Goal: Task Accomplishment & Management: Manage account settings

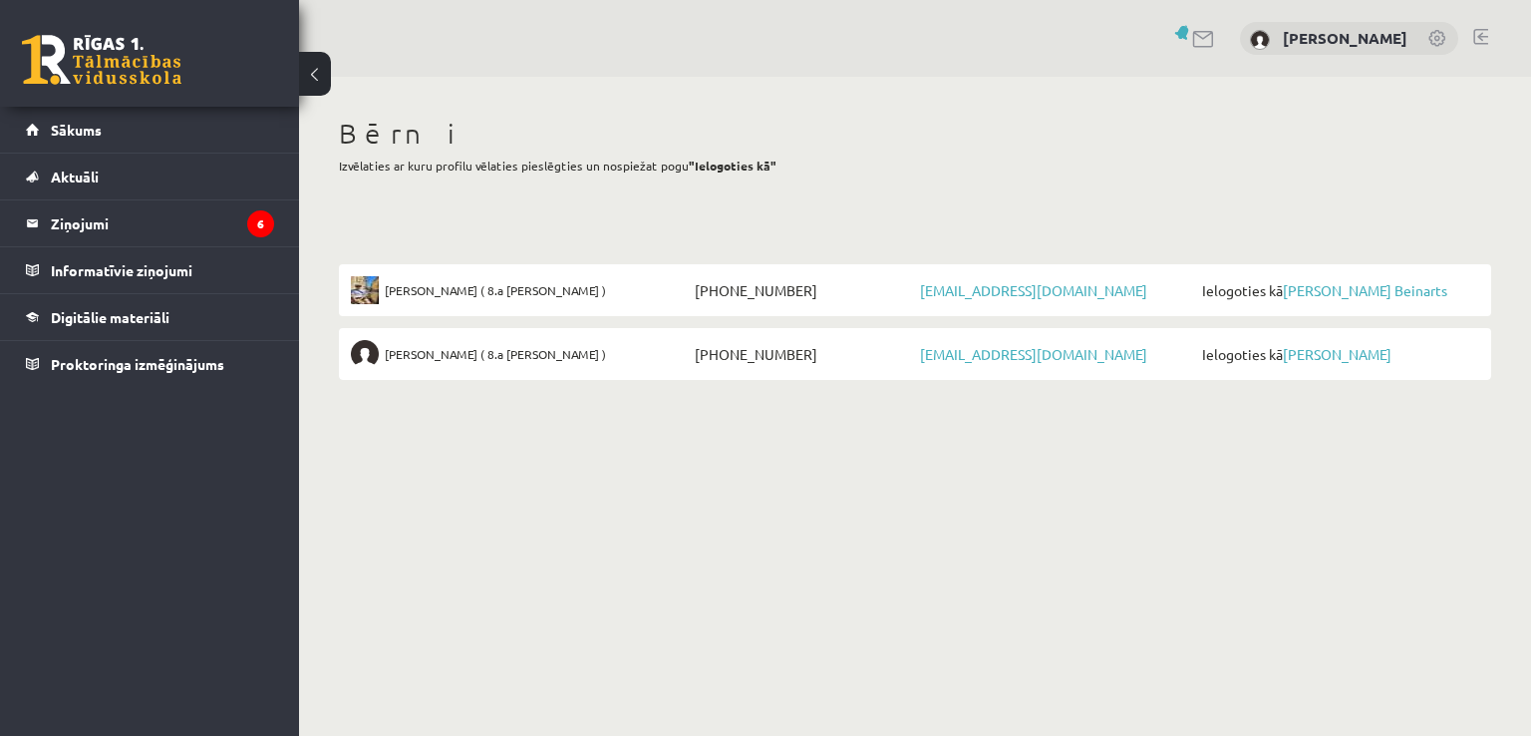
click at [969, 298] on span "rbeinarts2@gmail.com" at bounding box center [1056, 290] width 282 height 28
click at [959, 295] on link "rbeinarts2@gmail.com" at bounding box center [1033, 290] width 227 height 18
click at [1330, 293] on link "[PERSON_NAME]" at bounding box center [1365, 290] width 164 height 18
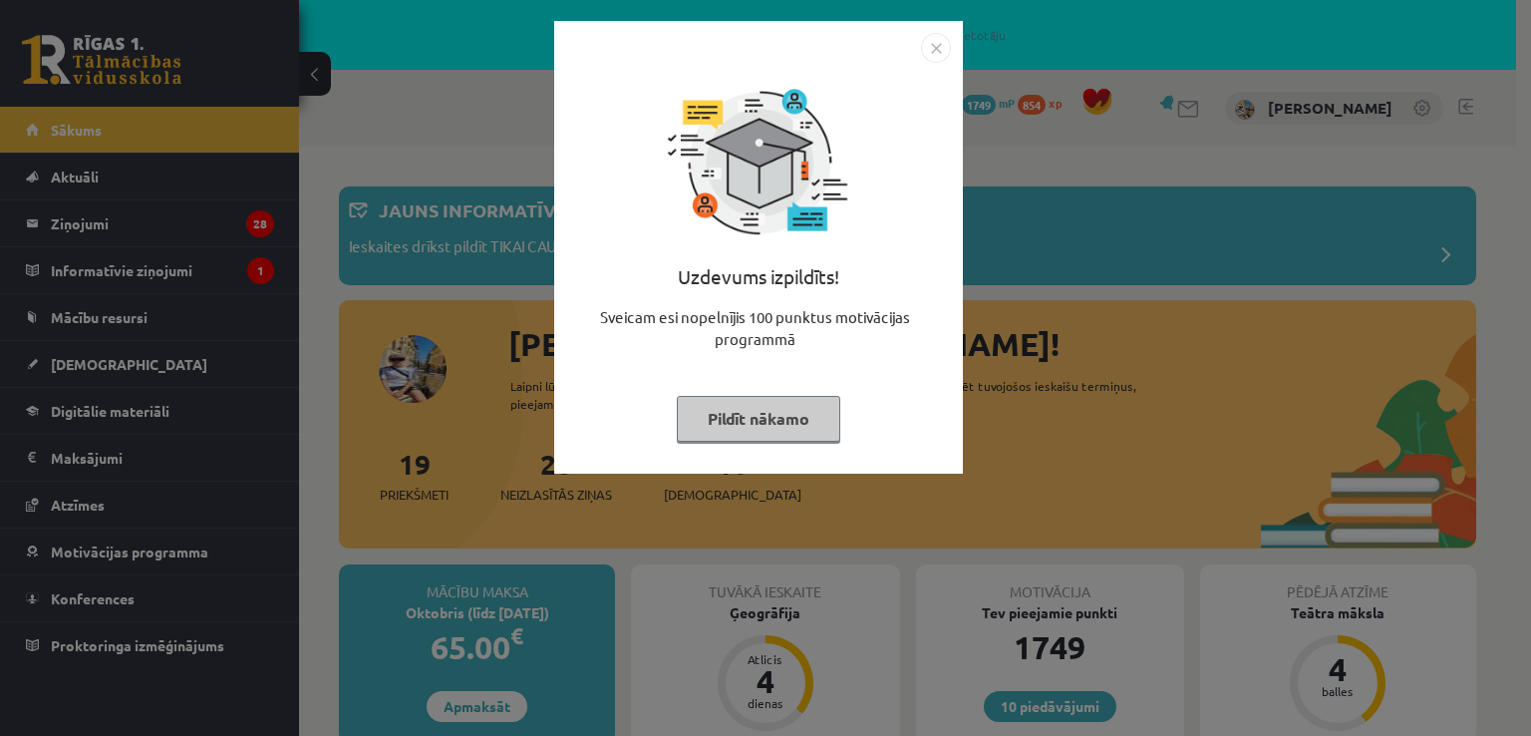
click at [943, 51] on img "Close" at bounding box center [936, 48] width 30 height 30
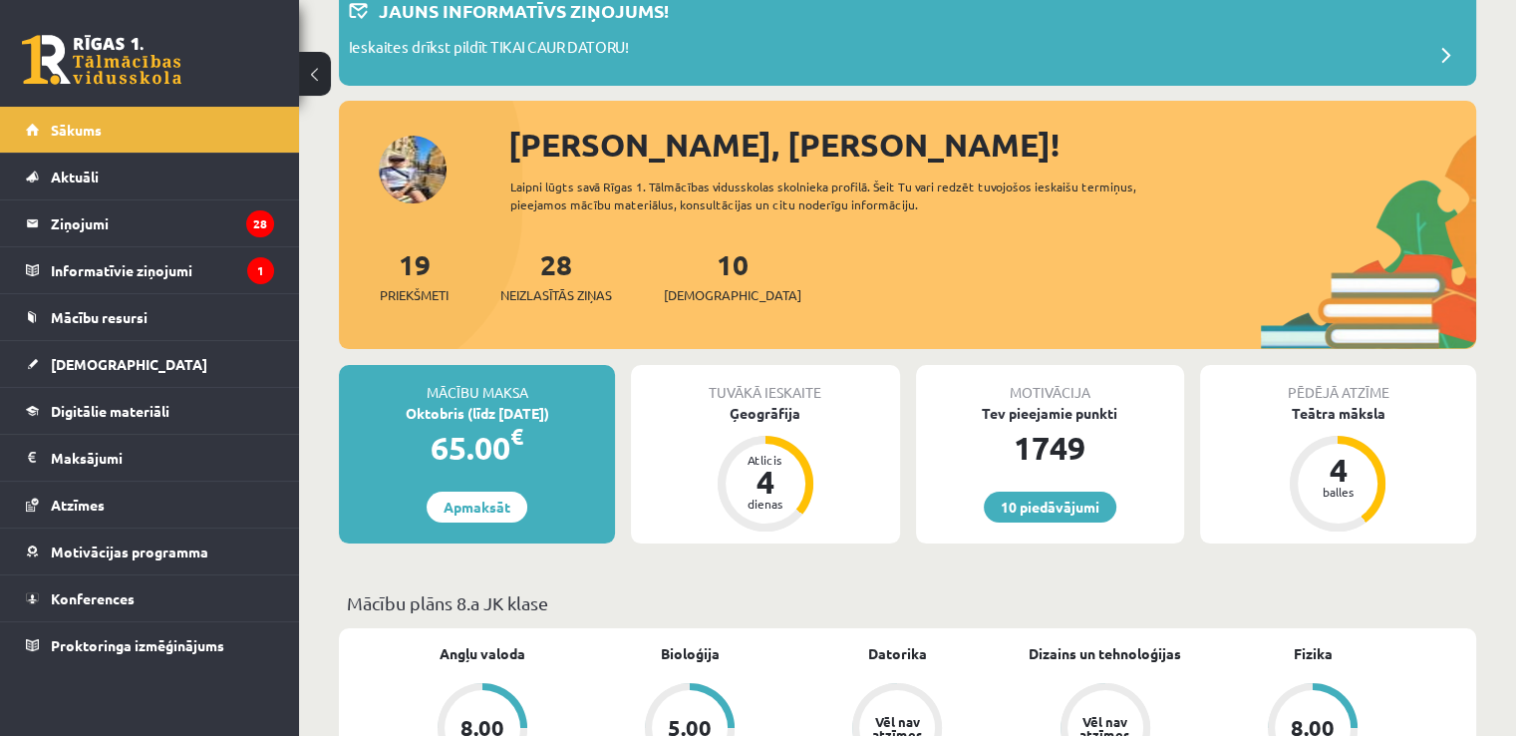
scroll to position [100, 0]
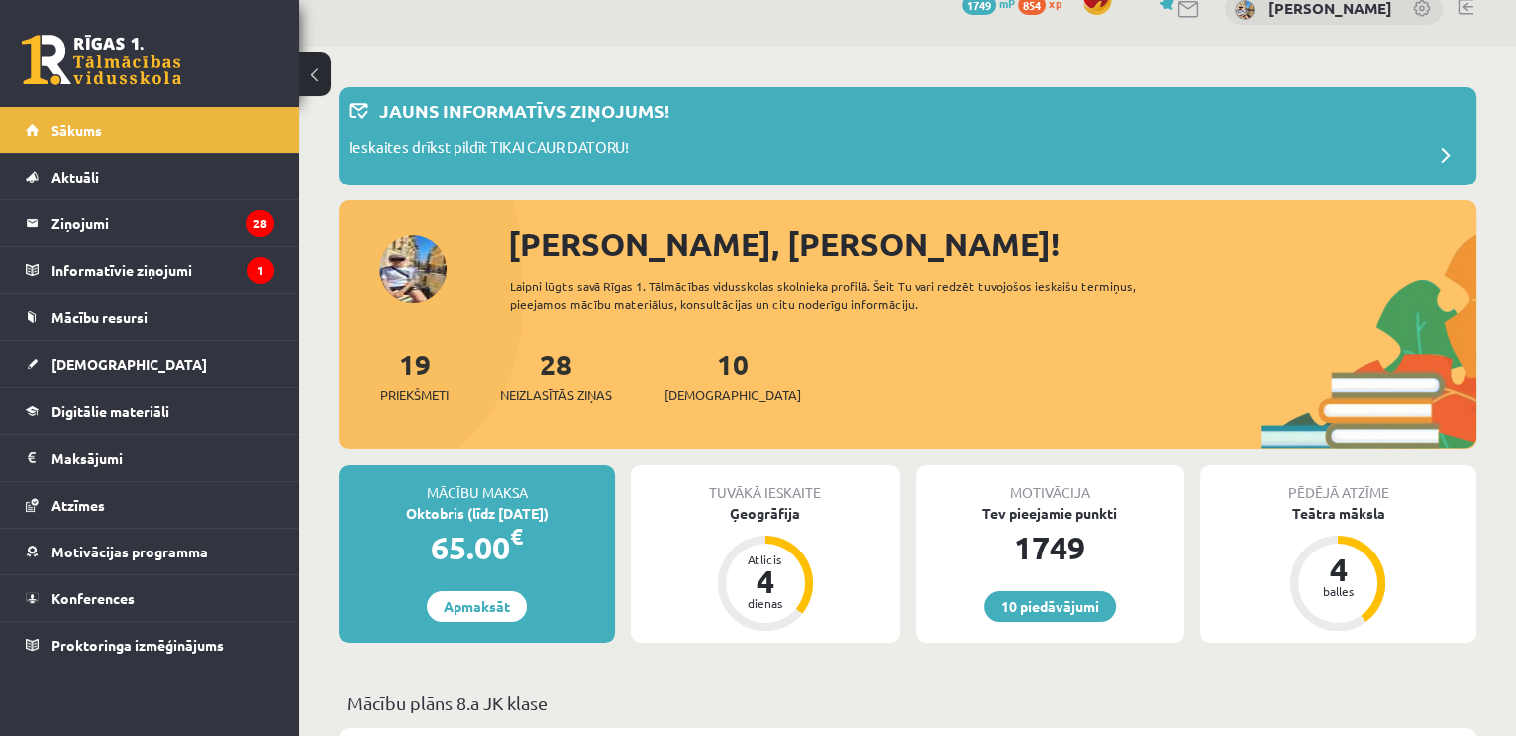
click at [134, 76] on link at bounding box center [101, 60] width 159 height 50
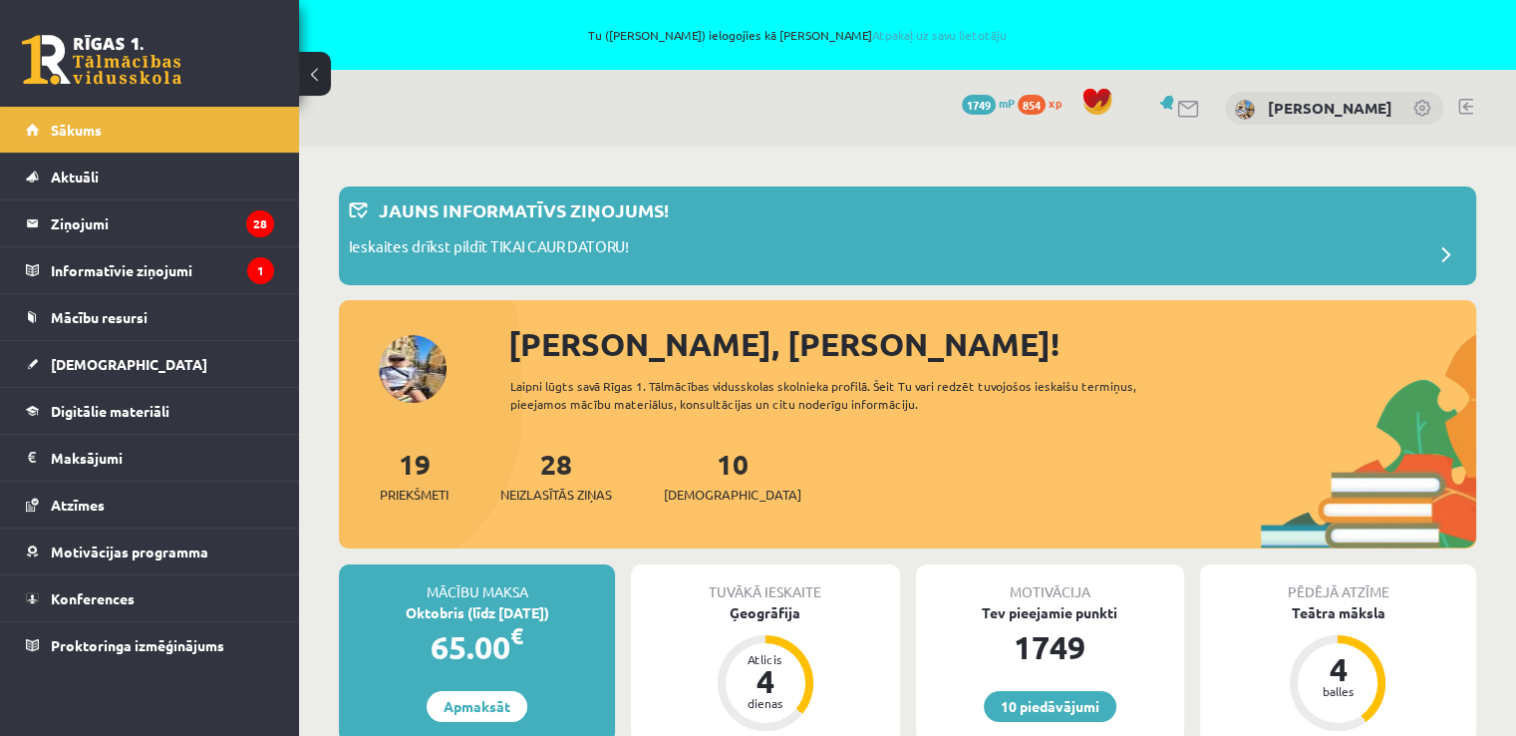
click at [143, 67] on link at bounding box center [101, 60] width 159 height 50
click at [907, 27] on div "Tu (Liene Beinarte) ielogojies kā Roberts Beinarts Atpakaļ uz savu lietotāju" at bounding box center [758, 35] width 1516 height 70
click at [910, 35] on link "Atpakaļ uz savu lietotāju" at bounding box center [938, 35] width 135 height 16
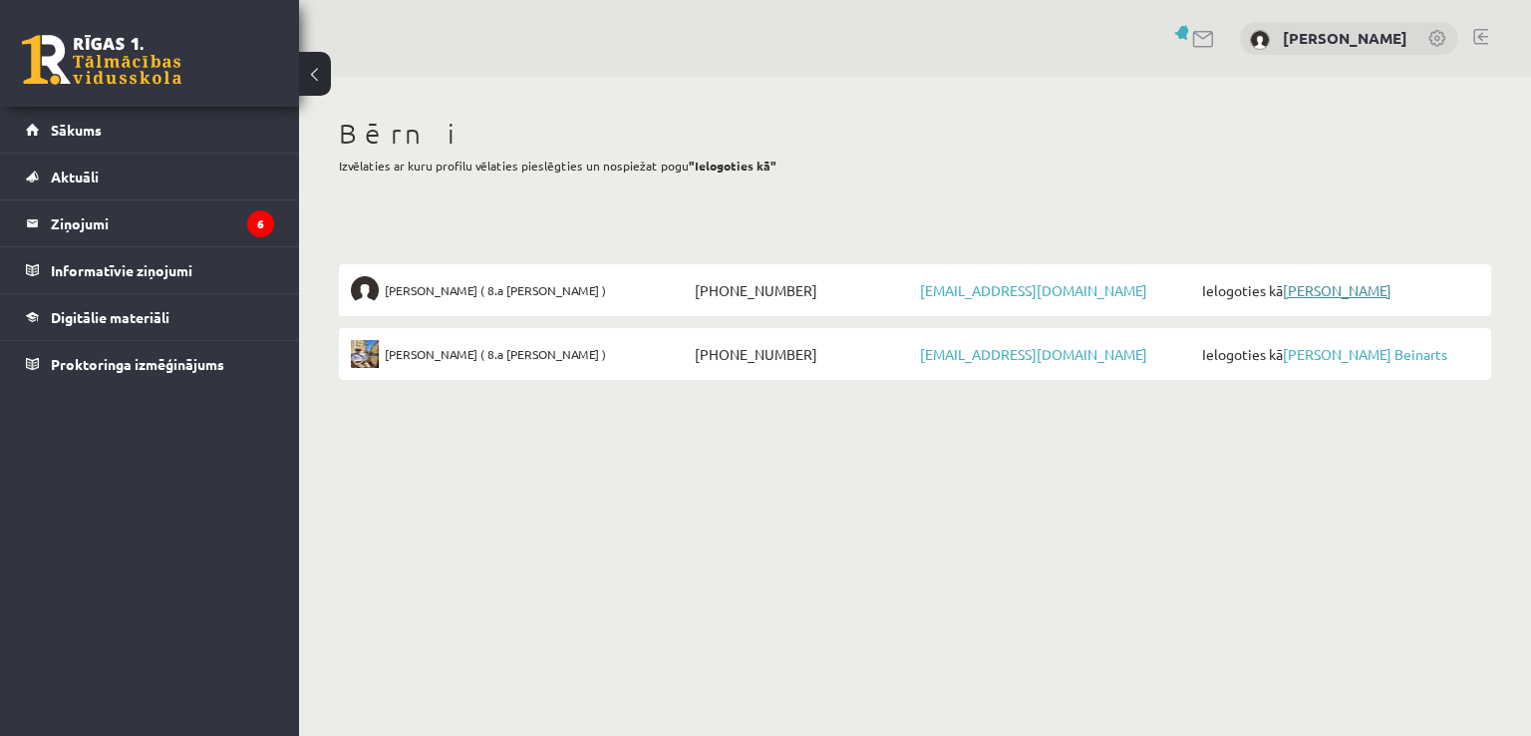
click at [1315, 289] on link "[PERSON_NAME]" at bounding box center [1337, 290] width 109 height 18
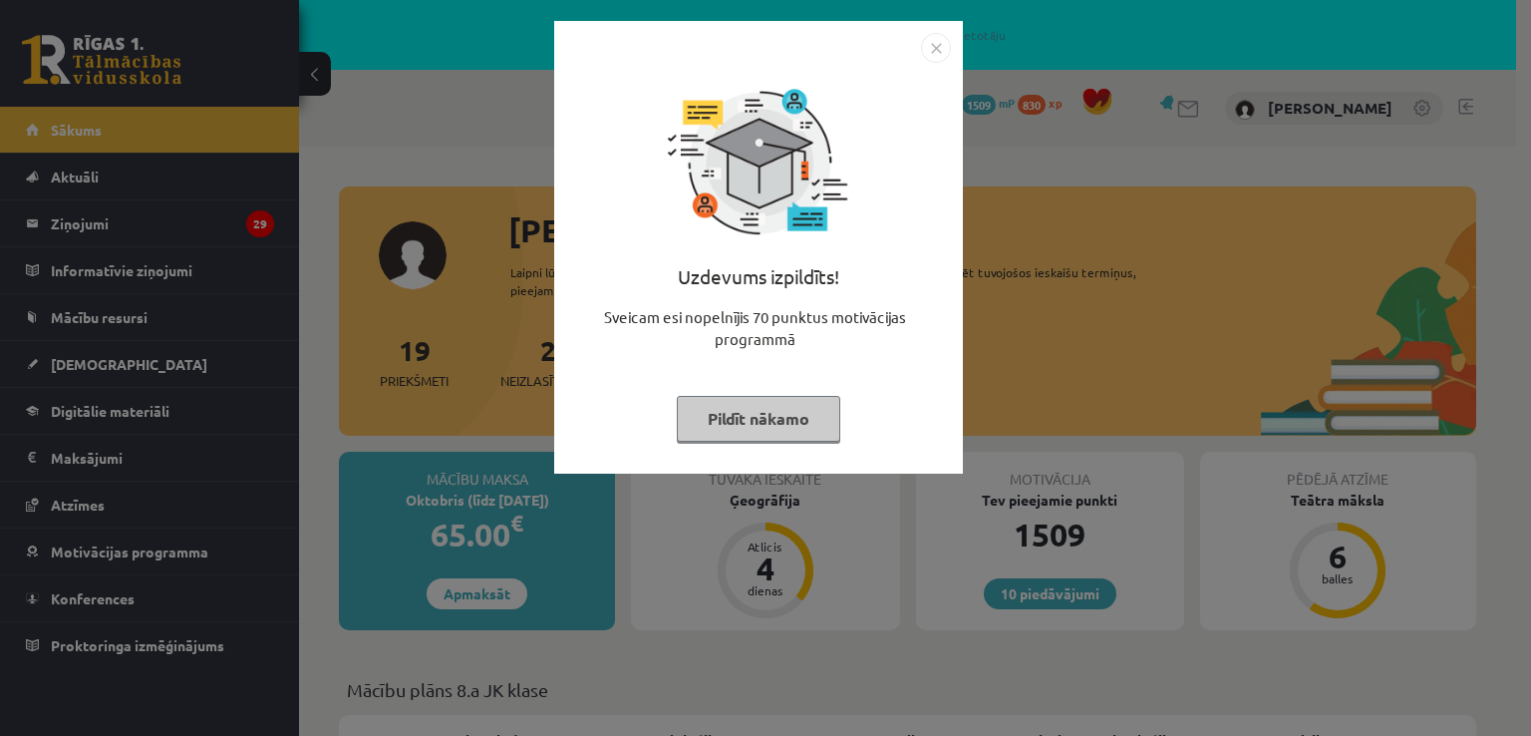
click at [930, 52] on img "Close" at bounding box center [936, 48] width 30 height 30
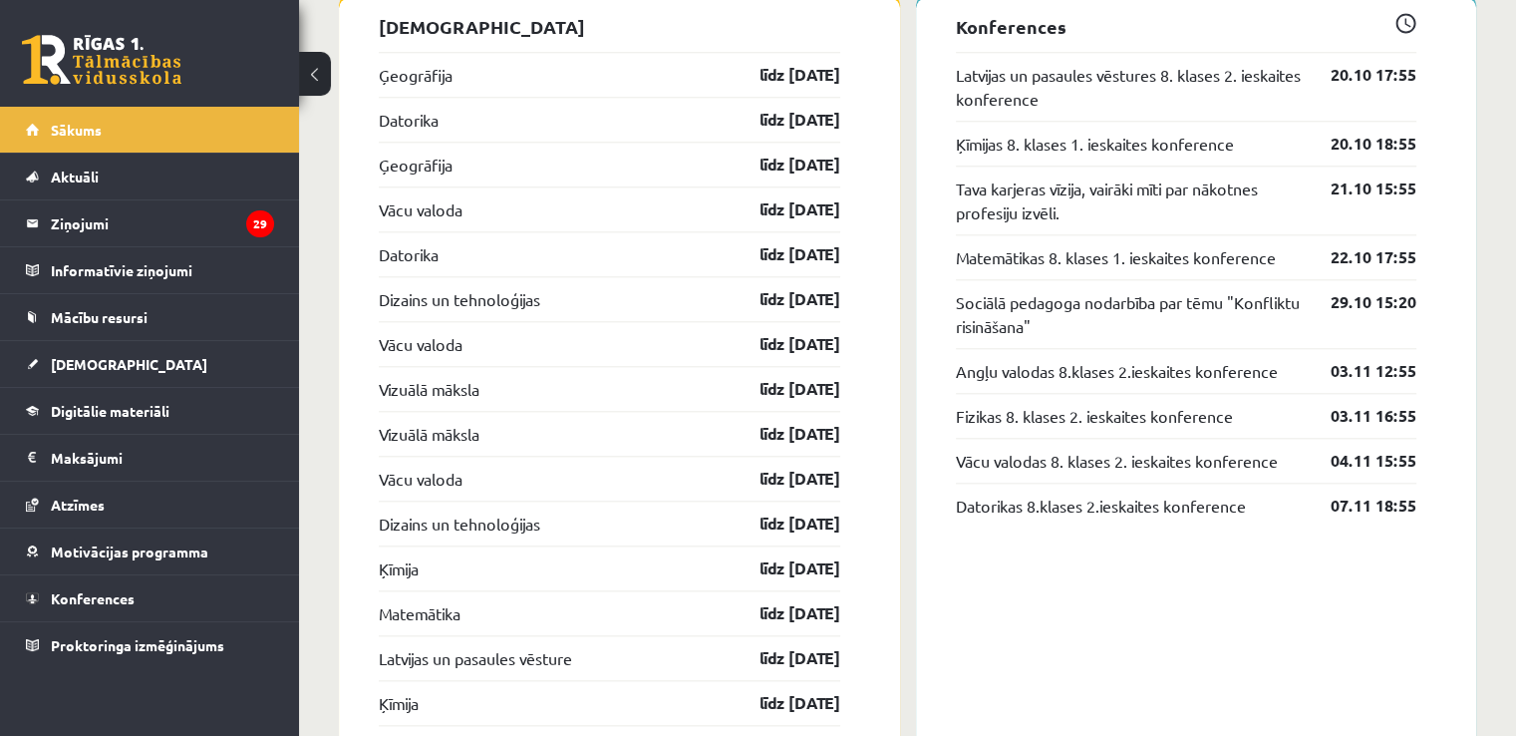
scroll to position [1894, 0]
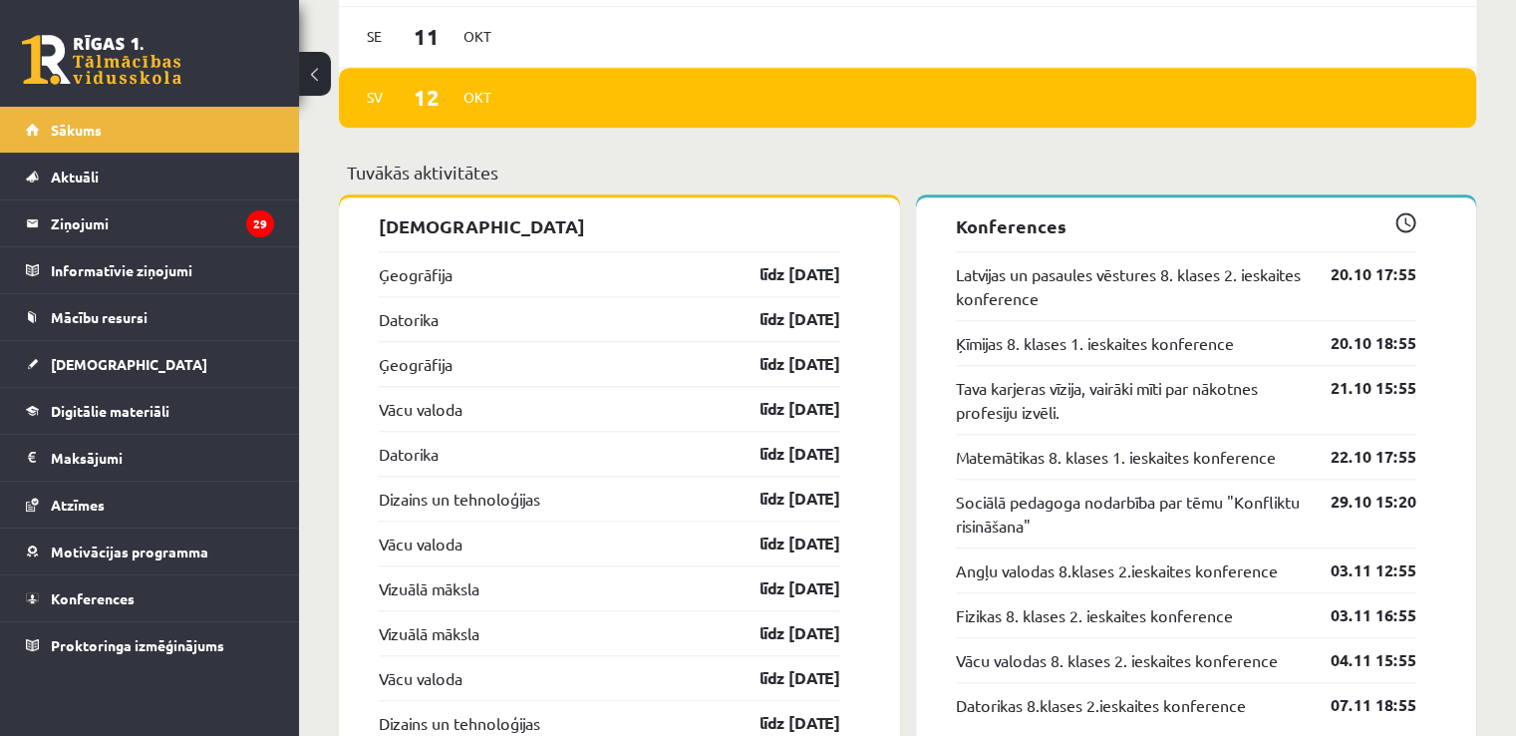
click at [126, 70] on link at bounding box center [101, 60] width 159 height 50
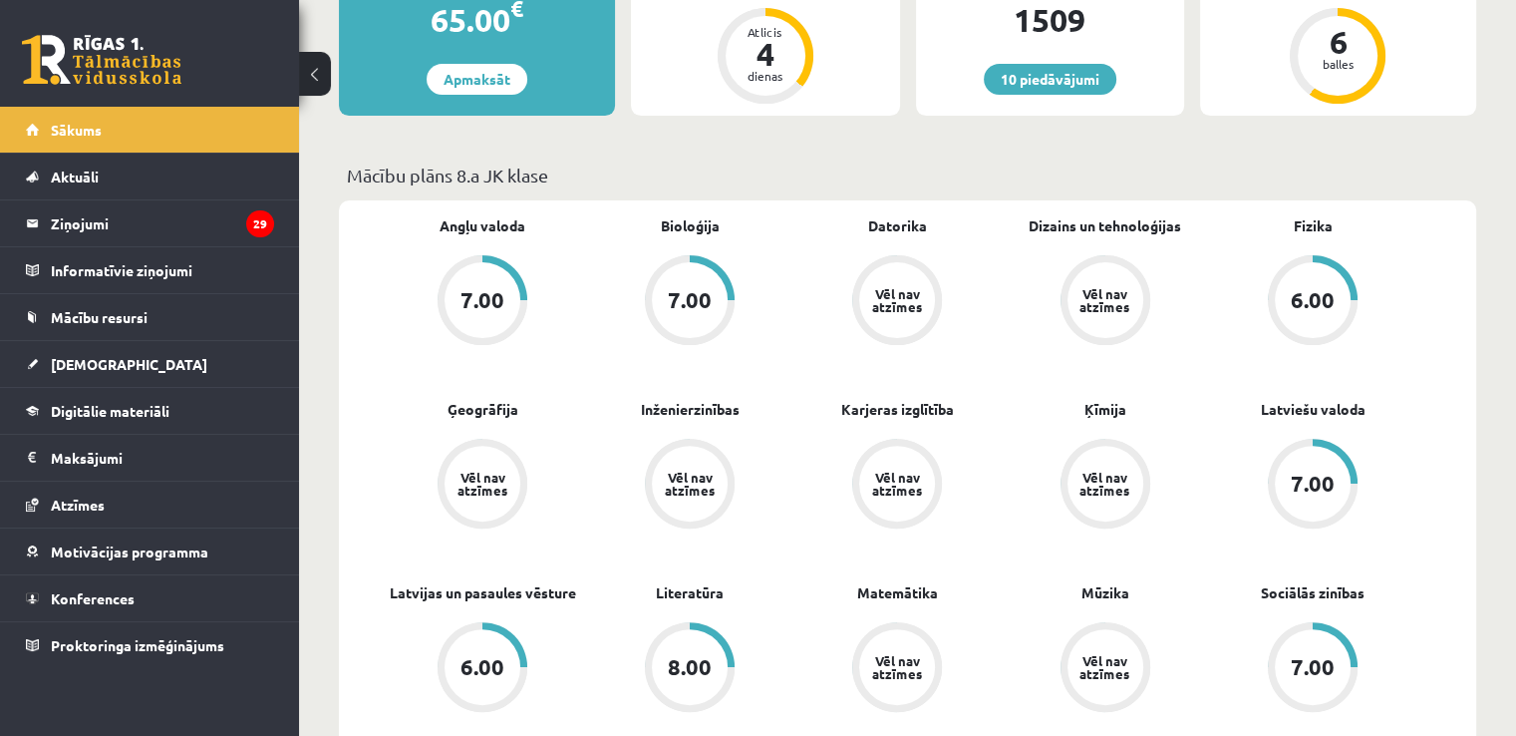
scroll to position [399, 0]
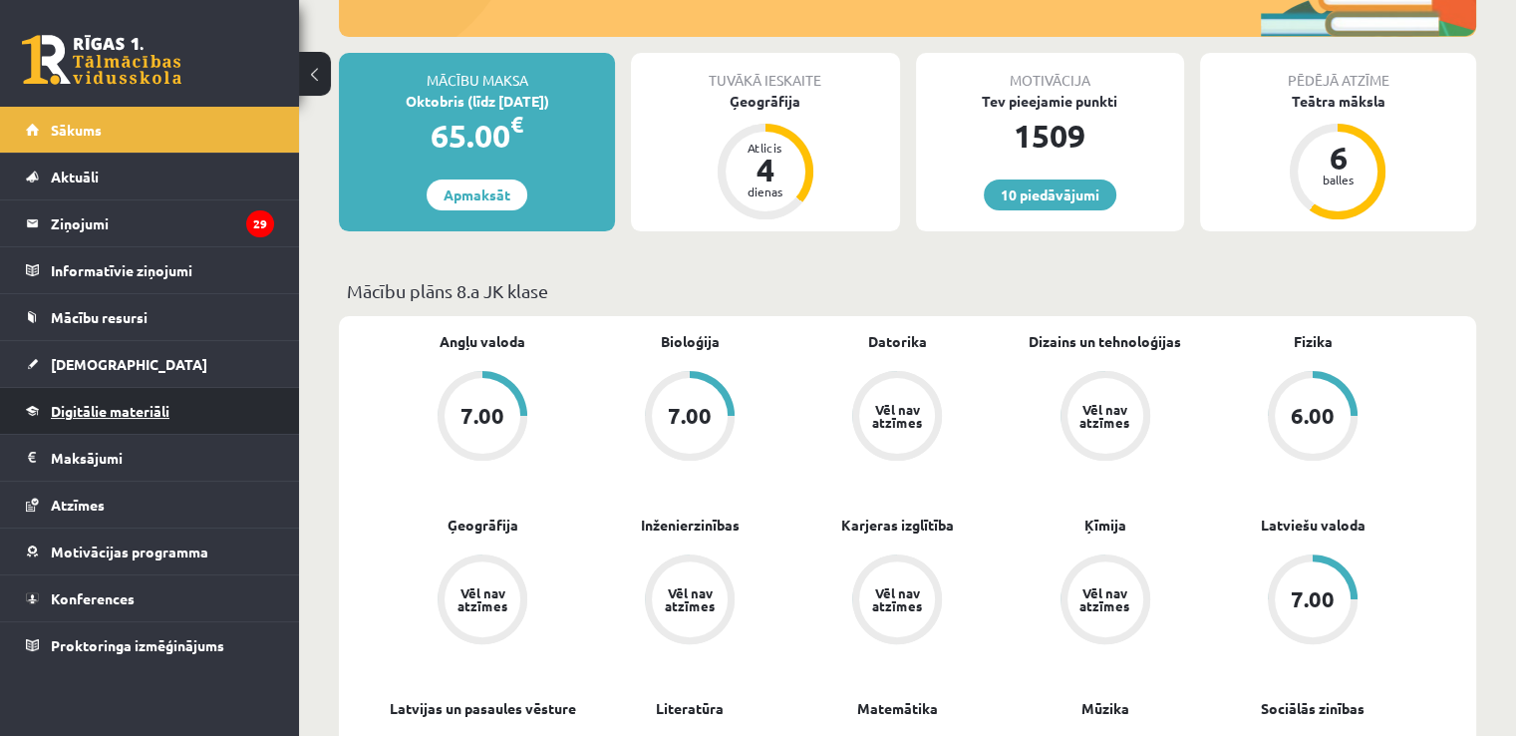
click at [125, 408] on span "Digitālie materiāli" at bounding box center [110, 411] width 119 height 18
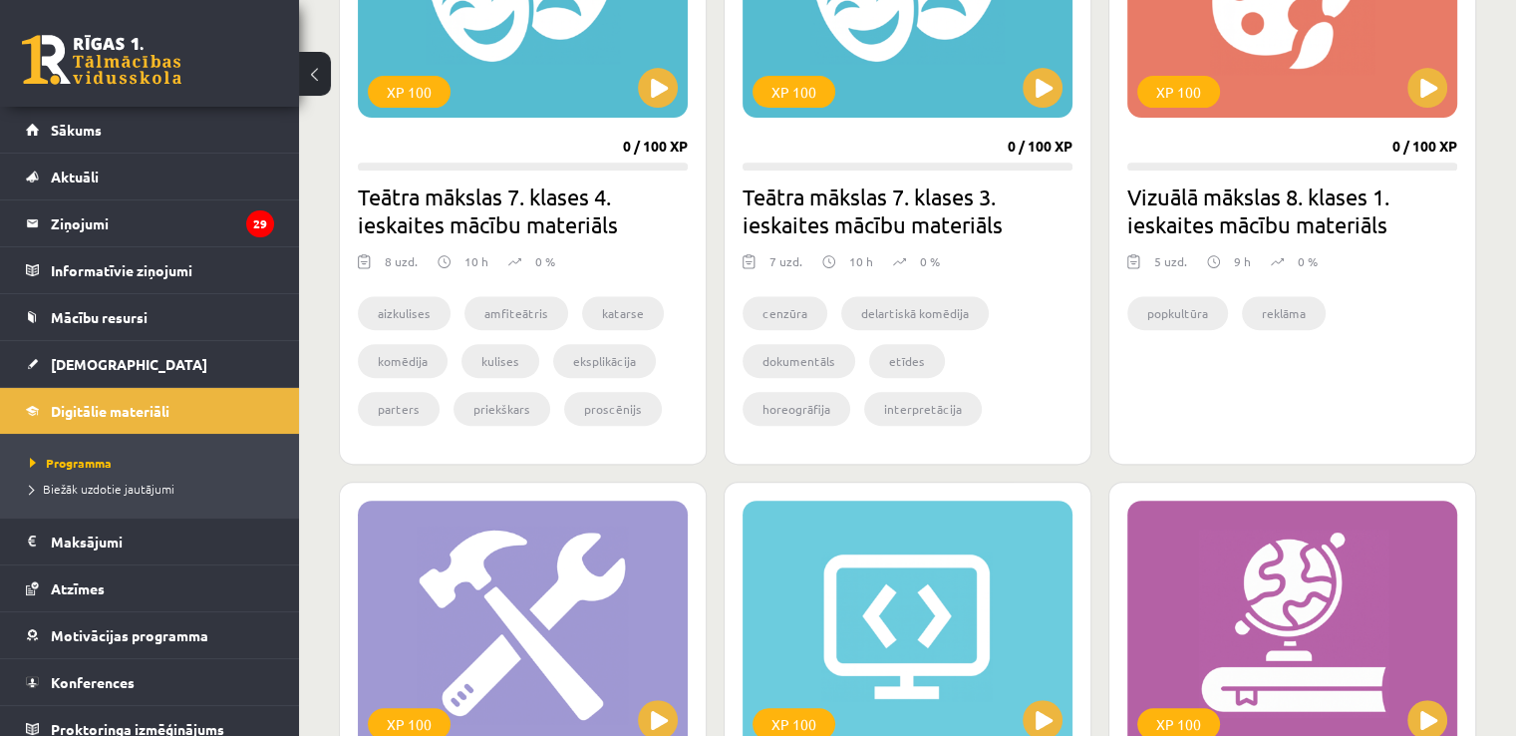
scroll to position [797, 0]
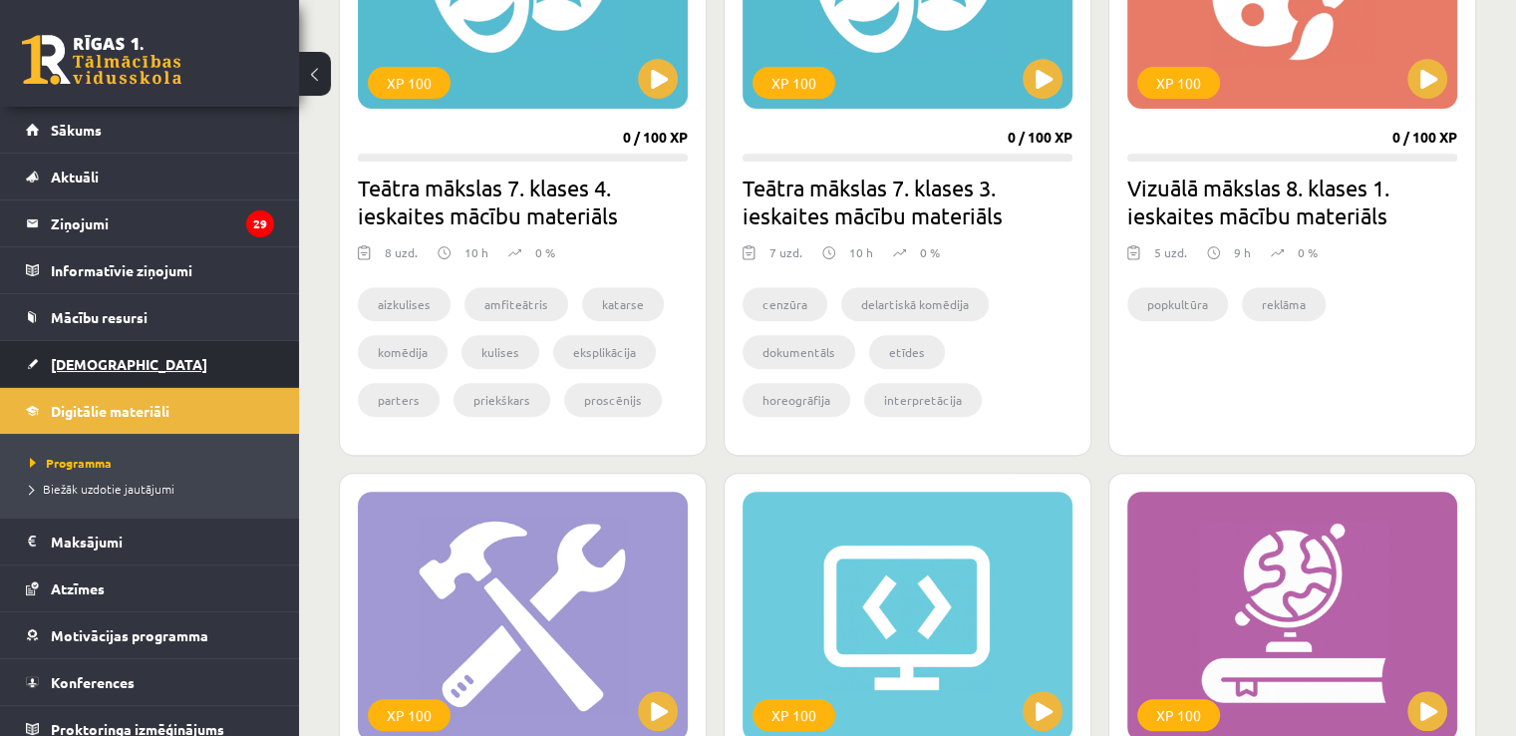
click at [76, 363] on span "[DEMOGRAPHIC_DATA]" at bounding box center [129, 364] width 157 height 18
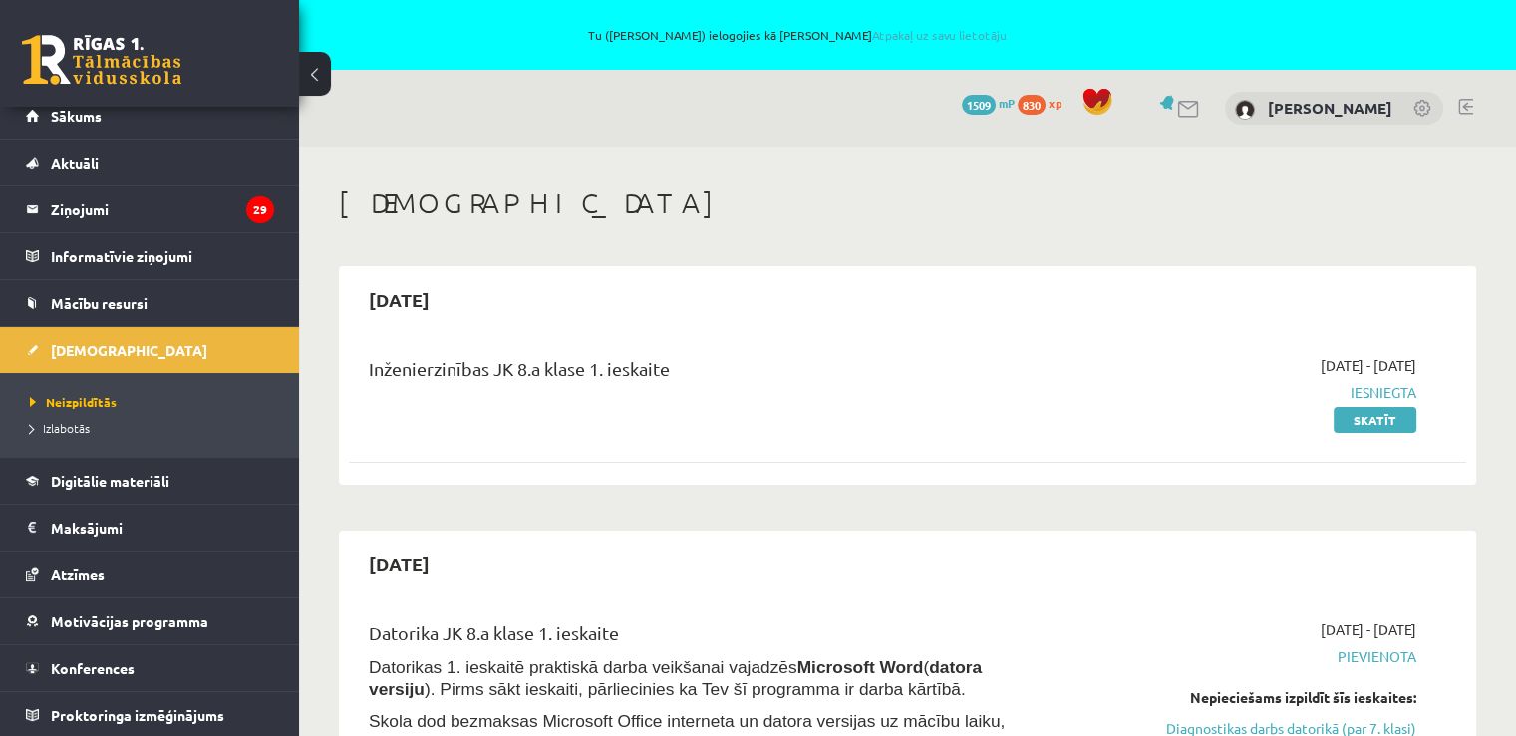
click at [1468, 102] on link at bounding box center [1465, 107] width 15 height 16
